Goal: Transaction & Acquisition: Register for event/course

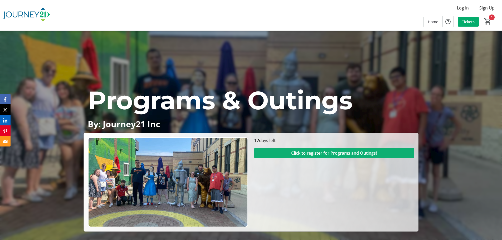
click at [340, 155] on span "Click to register for Programs and Outings!" at bounding box center [334, 153] width 86 height 6
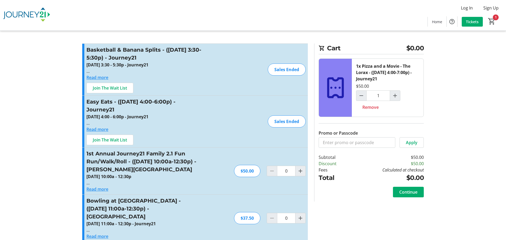
type input "1"
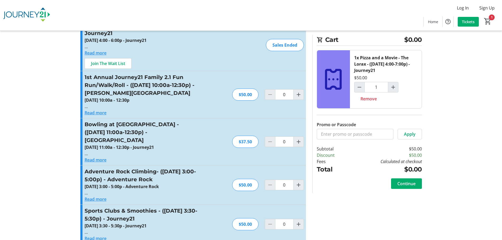
scroll to position [79, 0]
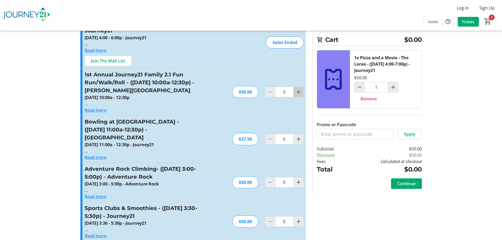
click at [299, 92] on mat-icon "Increment by one" at bounding box center [299, 92] width 6 height 6
type input "1"
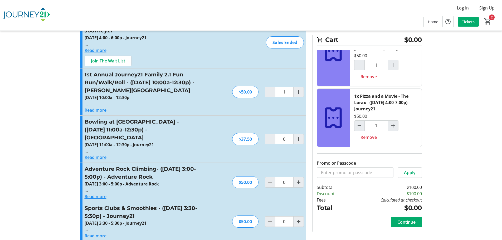
scroll to position [0, 0]
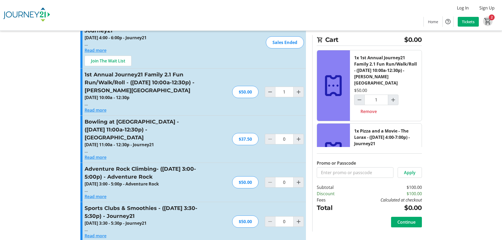
click at [487, 20] on mat-icon "2" at bounding box center [488, 21] width 8 height 8
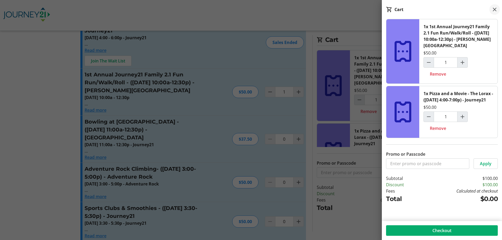
click at [494, 7] on mat-icon at bounding box center [495, 9] width 6 height 6
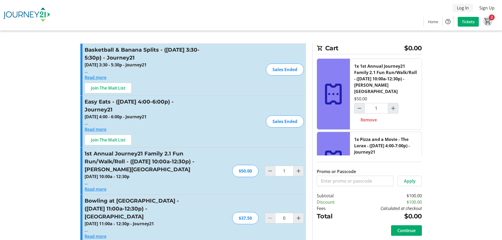
click at [467, 8] on span "Log In" at bounding box center [463, 8] width 12 height 6
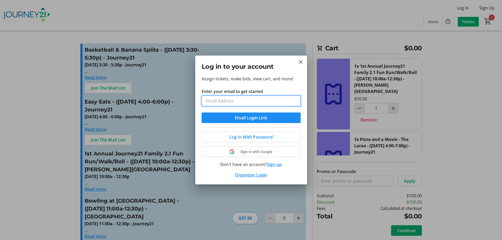
click at [242, 103] on input "Enter your email to get started" at bounding box center [251, 101] width 99 height 11
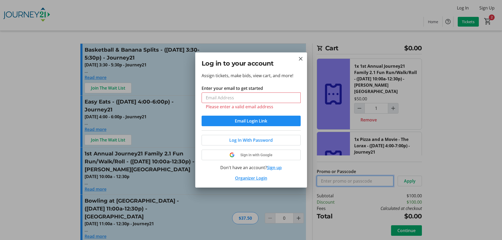
type input "kimdion@journey21.org"
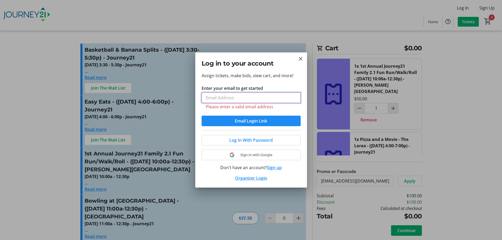
type input "kimdion@journey21.org"
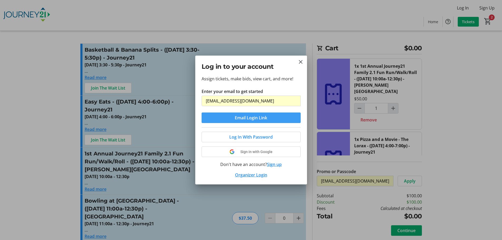
click at [258, 118] on span "Email Login Link" at bounding box center [251, 118] width 32 height 6
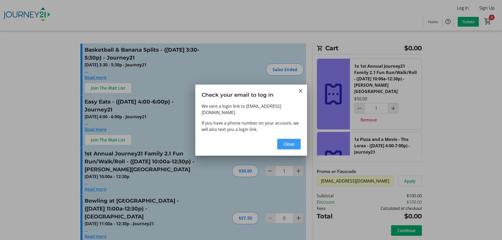
click at [287, 141] on span "Close" at bounding box center [289, 144] width 11 height 6
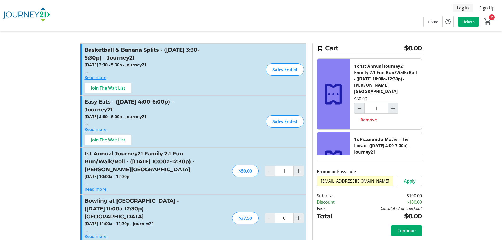
click at [468, 7] on span "Log In" at bounding box center [463, 8] width 12 height 6
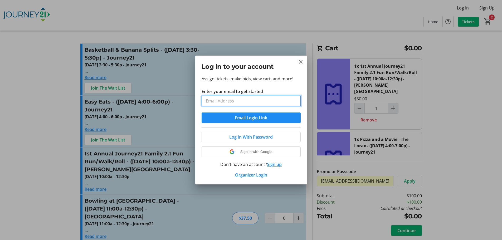
click at [241, 103] on input "Enter your email to get started" at bounding box center [251, 101] width 99 height 11
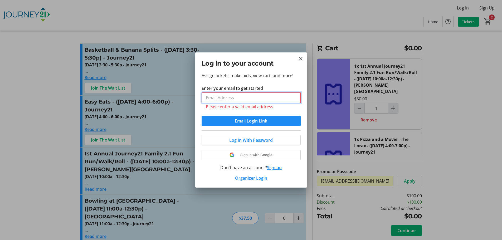
type input "kimdion@journey21.org"
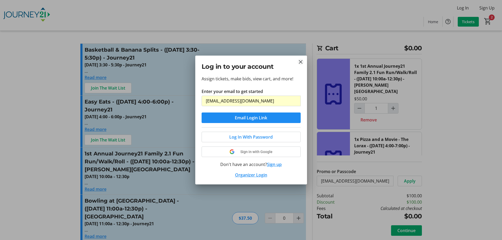
click at [302, 63] on mat-icon "Close" at bounding box center [301, 62] width 6 height 6
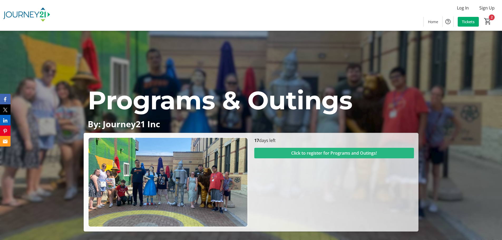
click at [339, 154] on span "Click to register for Programs and Outings!" at bounding box center [334, 153] width 86 height 6
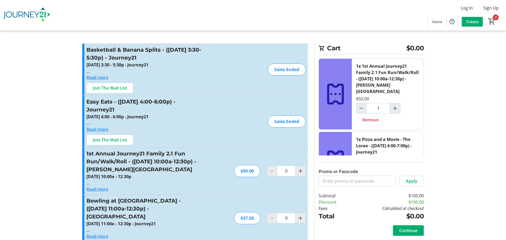
type input "1"
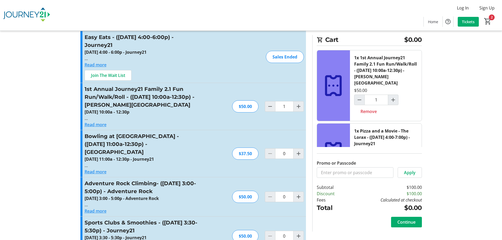
scroll to position [79, 0]
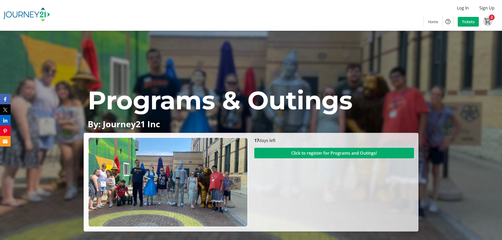
click at [491, 19] on mat-icon "2" at bounding box center [488, 21] width 8 height 8
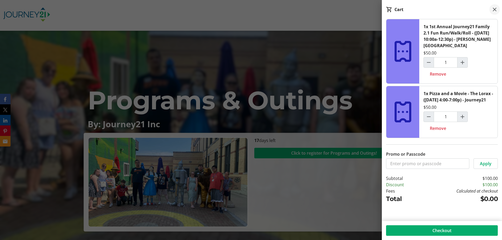
click at [498, 11] on mat-icon at bounding box center [495, 9] width 6 height 6
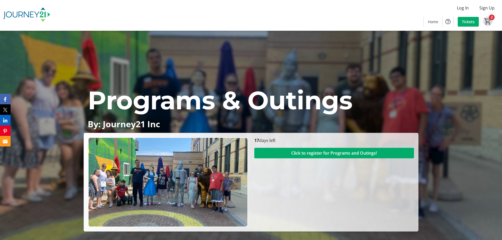
click at [486, 18] on mat-icon "2" at bounding box center [488, 21] width 8 height 8
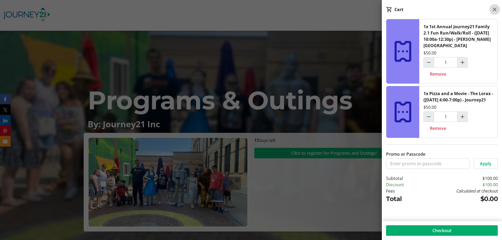
click at [494, 8] on mat-icon at bounding box center [495, 9] width 6 height 6
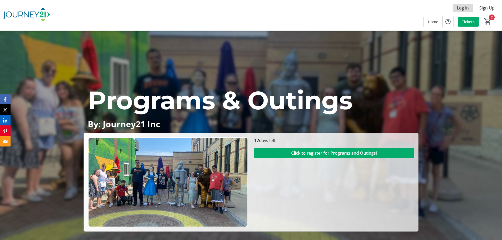
click at [463, 7] on span "Log In" at bounding box center [463, 8] width 12 height 6
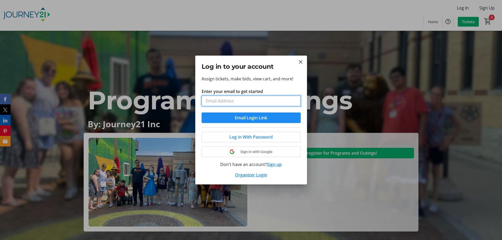
click at [256, 100] on input "Enter your email to get started" at bounding box center [251, 101] width 99 height 11
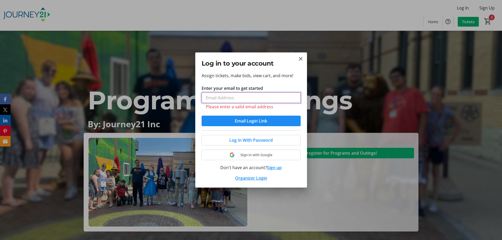
type input "kimdion@journey21.org"
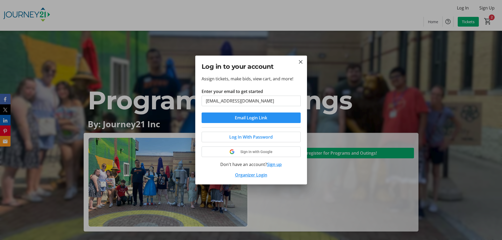
click at [253, 120] on span "Email Login Link" at bounding box center [251, 118] width 32 height 6
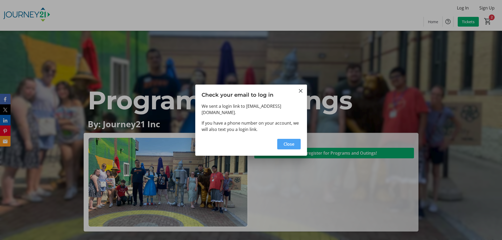
click at [289, 141] on span "Close" at bounding box center [289, 144] width 11 height 6
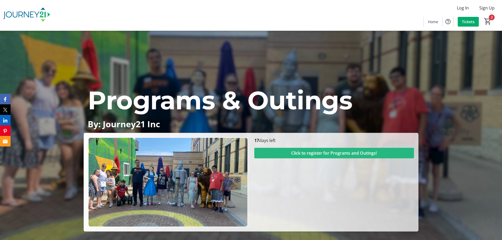
click at [341, 153] on span "Click to register for Programs and Outings!" at bounding box center [334, 153] width 86 height 6
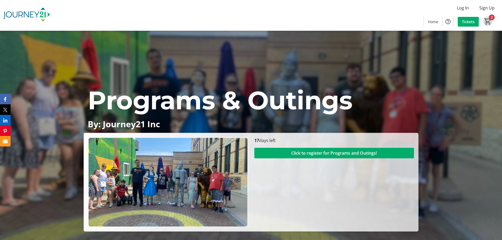
click at [489, 18] on mat-icon "2" at bounding box center [488, 21] width 8 height 8
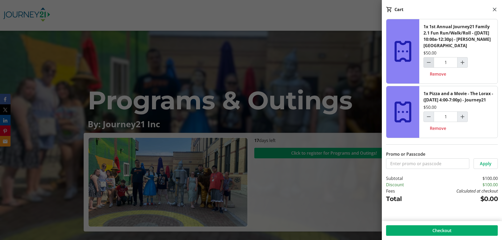
click at [428, 64] on mat-icon "Decrement by one" at bounding box center [429, 62] width 6 height 6
type input "0"
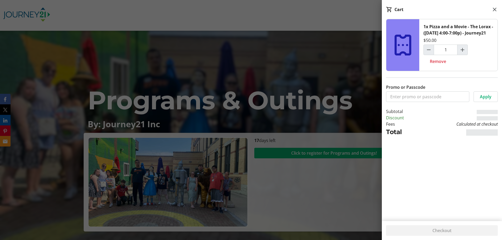
click at [428, 121] on td at bounding box center [459, 118] width 78 height 6
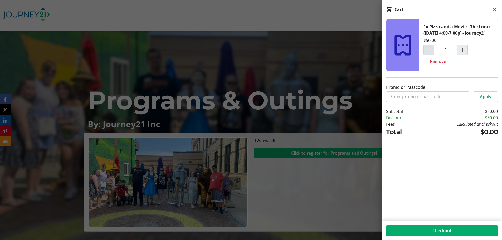
click at [431, 53] on mat-icon "Decrement by one" at bounding box center [429, 50] width 6 height 6
type input "0"
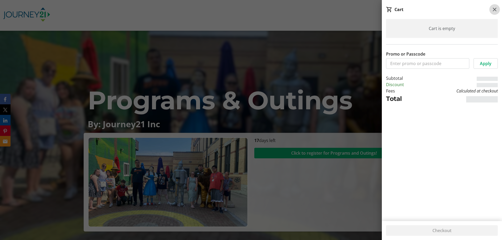
click at [497, 8] on mat-icon at bounding box center [495, 9] width 6 height 6
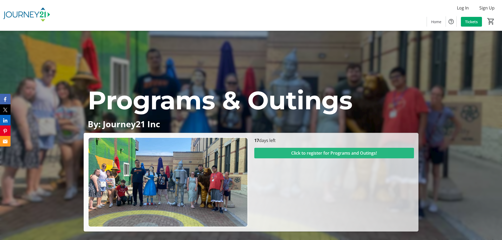
click at [343, 151] on span "Click to register for Programs and Outings!" at bounding box center [334, 153] width 86 height 6
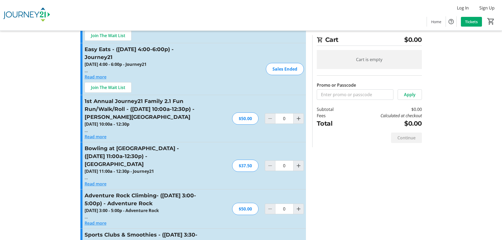
scroll to position [53, 0]
click at [297, 118] on mat-icon "Increment by one" at bounding box center [299, 118] width 6 height 6
type input "1"
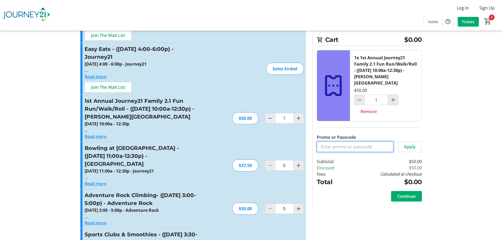
click at [352, 142] on input "Promo or Passcode" at bounding box center [355, 147] width 77 height 11
type input "Iris"
click at [407, 144] on span "Apply" at bounding box center [410, 147] width 12 height 6
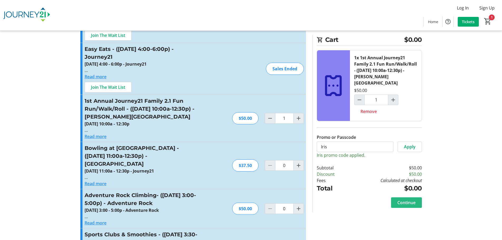
click at [402, 200] on span "Continue" at bounding box center [407, 203] width 18 height 6
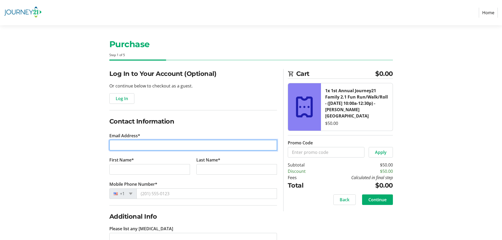
click at [150, 147] on input "Email Address*" at bounding box center [193, 145] width 168 height 11
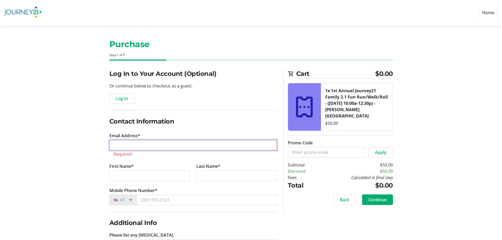
click at [159, 147] on input "Email Address*" at bounding box center [193, 145] width 168 height 11
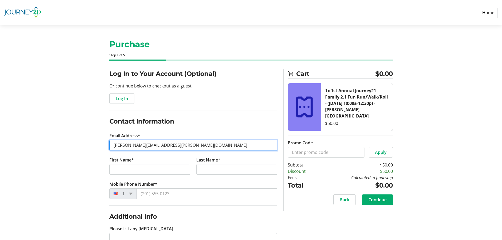
type input "[PERSON_NAME][EMAIL_ADDRESS][PERSON_NAME][DOMAIN_NAME]"
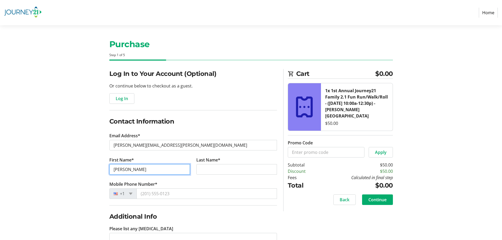
type input "[PERSON_NAME]"
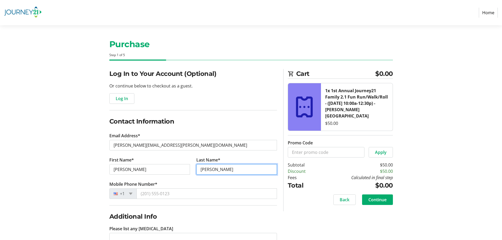
type input "[PERSON_NAME]"
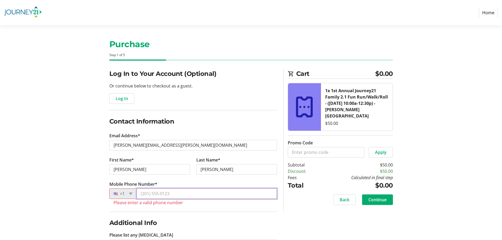
click at [179, 193] on input "Mobile Phone Number*" at bounding box center [207, 194] width 141 height 11
paste input "[PHONE_NUMBER]"
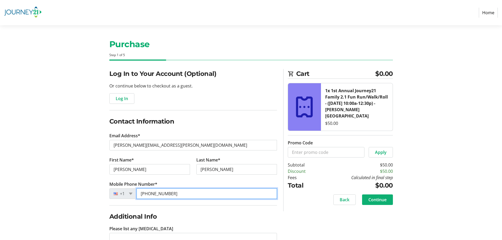
type input "[PHONE_NUMBER]"
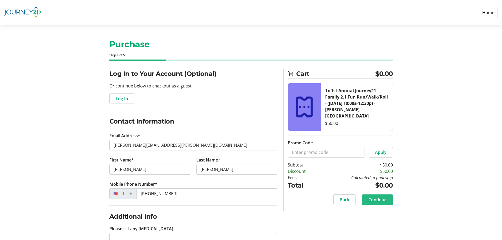
click at [377, 197] on span "Continue" at bounding box center [378, 200] width 18 height 6
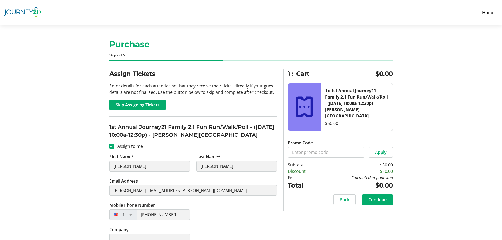
scroll to position [11, 0]
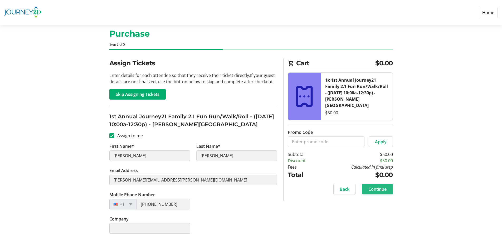
click at [380, 186] on span "Continue" at bounding box center [378, 189] width 18 height 6
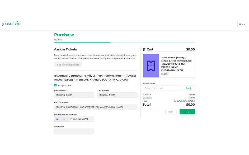
scroll to position [0, 0]
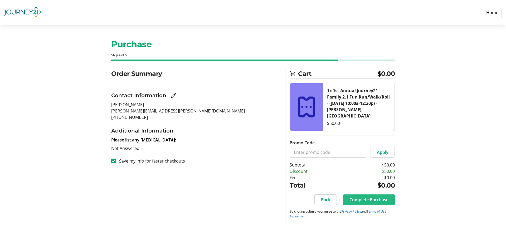
click at [373, 197] on span "Complete Purchase" at bounding box center [369, 200] width 39 height 6
